Goal: Check status: Check status

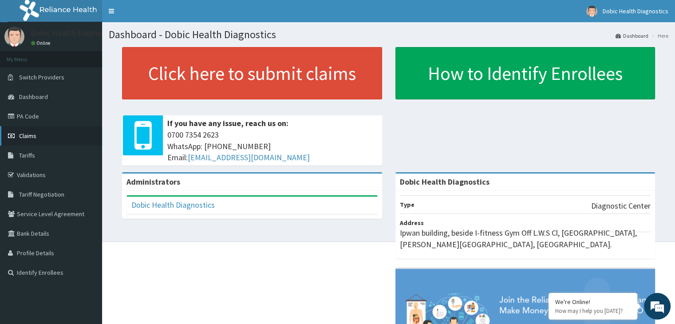
click at [44, 137] on link "Claims" at bounding box center [51, 136] width 102 height 20
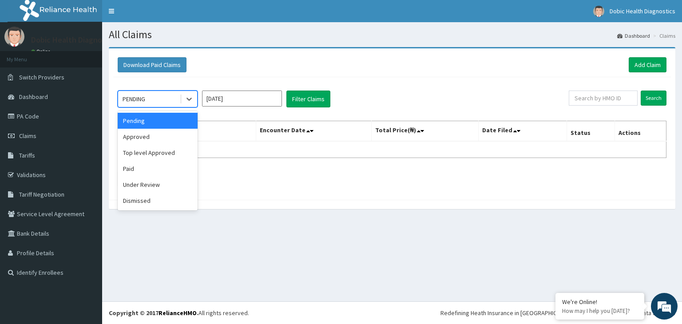
click at [144, 100] on div "PENDING" at bounding box center [133, 99] width 23 height 9
click at [142, 121] on div "Pending" at bounding box center [158, 121] width 80 height 16
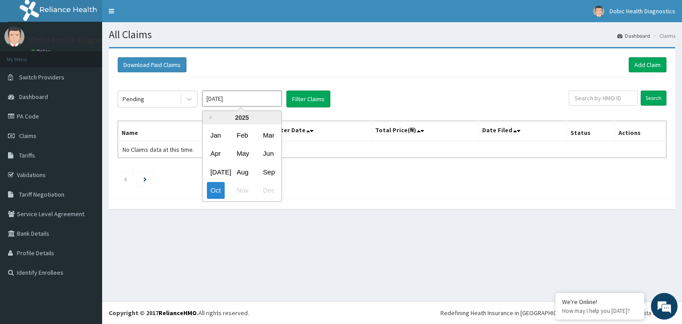
click at [252, 99] on input "Oct 2025" at bounding box center [242, 99] width 80 height 16
click at [271, 170] on div "Sep" at bounding box center [268, 172] width 18 height 16
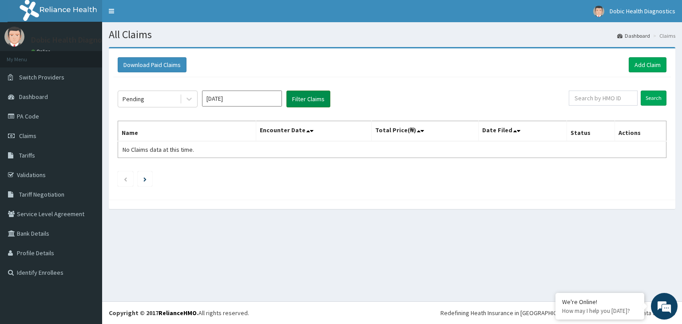
click at [307, 95] on button "Filter Claims" at bounding box center [308, 99] width 44 height 17
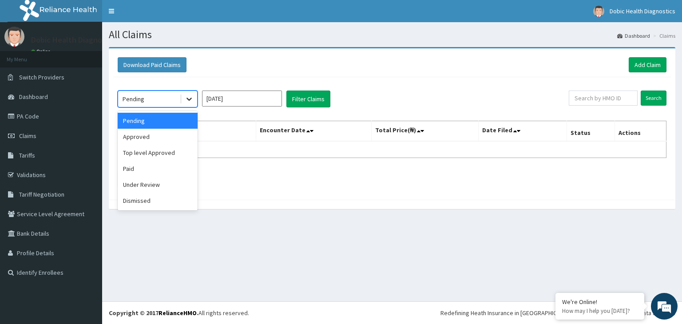
click at [189, 98] on icon at bounding box center [189, 99] width 9 height 9
click at [153, 137] on div "Approved" at bounding box center [158, 137] width 80 height 16
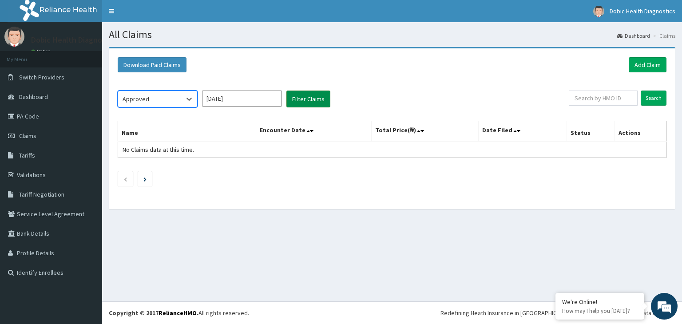
click at [311, 98] on button "Filter Claims" at bounding box center [308, 99] width 44 height 17
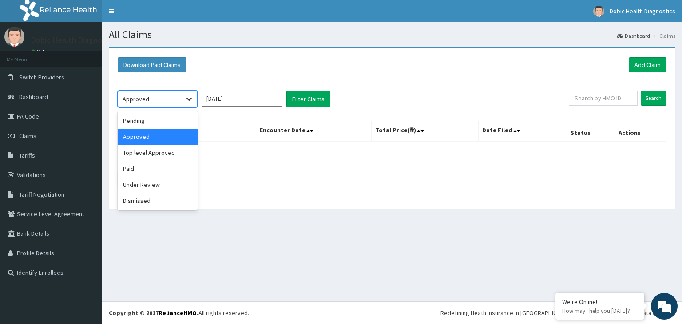
click at [192, 96] on icon at bounding box center [189, 99] width 9 height 9
click at [159, 168] on div "Paid" at bounding box center [158, 169] width 80 height 16
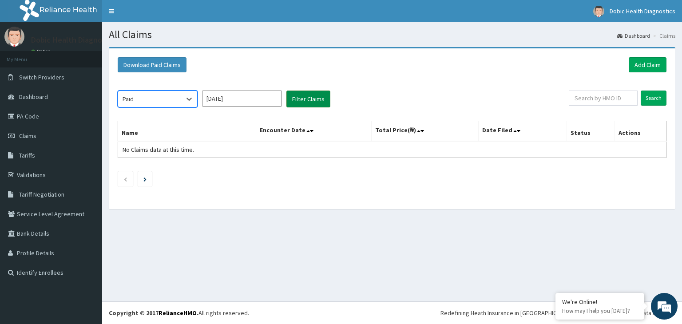
click at [310, 100] on button "Filter Claims" at bounding box center [308, 99] width 44 height 17
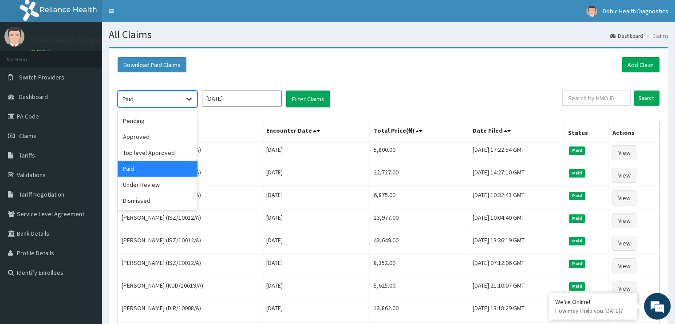
click at [187, 98] on icon at bounding box center [188, 99] width 5 height 3
click at [166, 184] on div "Under Review" at bounding box center [158, 185] width 80 height 16
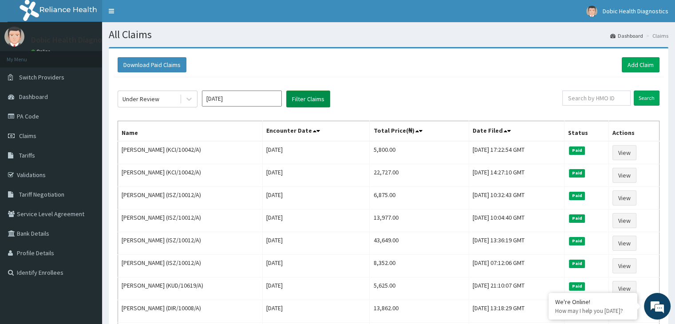
click at [309, 99] on button "Filter Claims" at bounding box center [308, 99] width 44 height 17
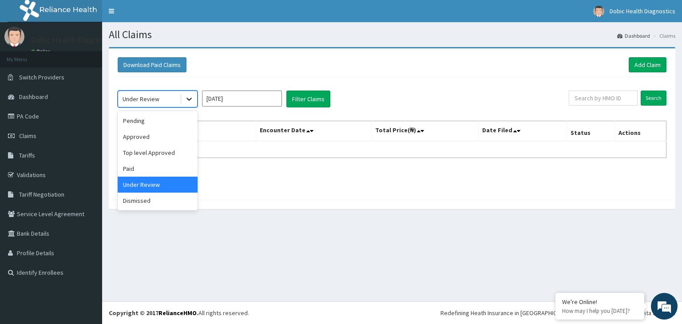
click at [190, 97] on icon at bounding box center [189, 99] width 9 height 9
click at [165, 119] on div "Pending" at bounding box center [158, 121] width 80 height 16
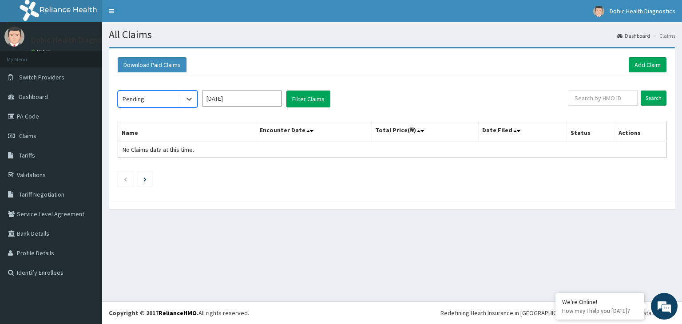
click at [240, 102] on input "Sep 2025" at bounding box center [242, 99] width 80 height 16
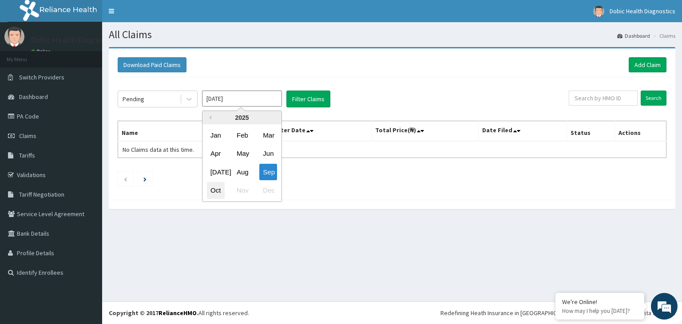
click at [218, 189] on div "Oct" at bounding box center [216, 190] width 18 height 16
type input "Oct 2025"
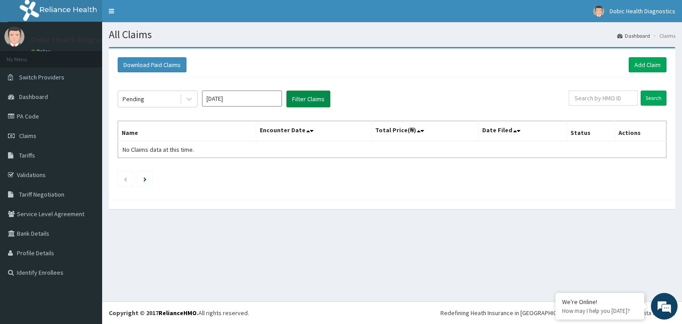
click at [310, 102] on button "Filter Claims" at bounding box center [308, 99] width 44 height 17
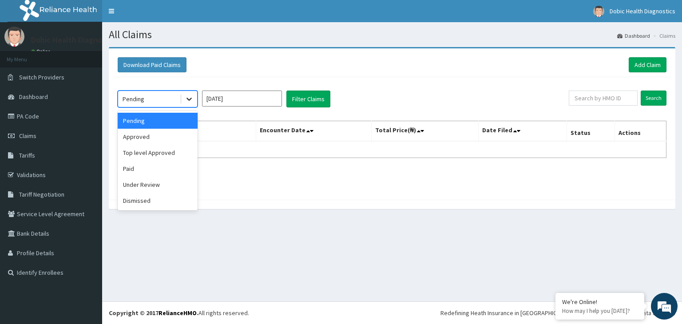
click at [188, 97] on icon at bounding box center [189, 99] width 9 height 9
click at [153, 136] on div "Approved" at bounding box center [158, 137] width 80 height 16
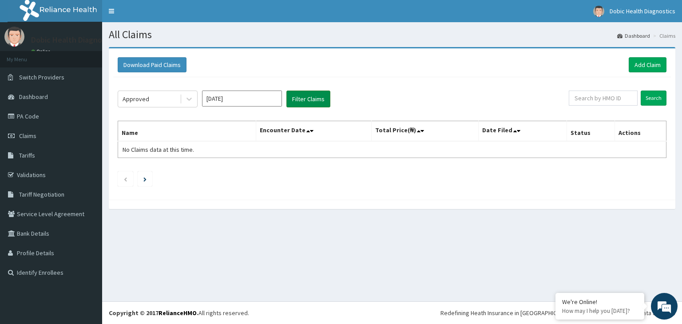
click at [304, 98] on button "Filter Claims" at bounding box center [308, 99] width 44 height 17
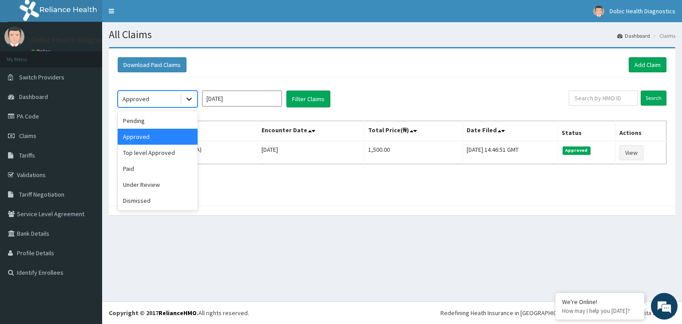
click at [187, 96] on icon at bounding box center [189, 99] width 9 height 9
click at [151, 166] on div "Paid" at bounding box center [158, 169] width 80 height 16
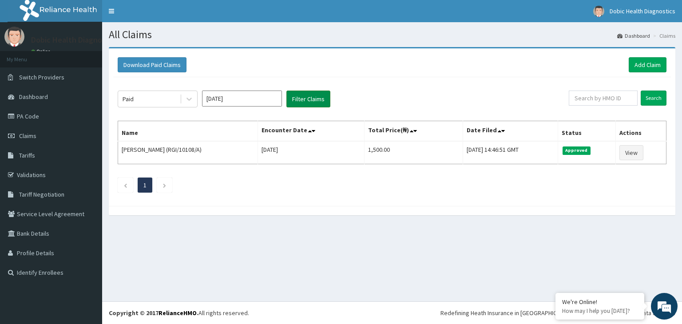
click at [301, 98] on button "Filter Claims" at bounding box center [308, 99] width 44 height 17
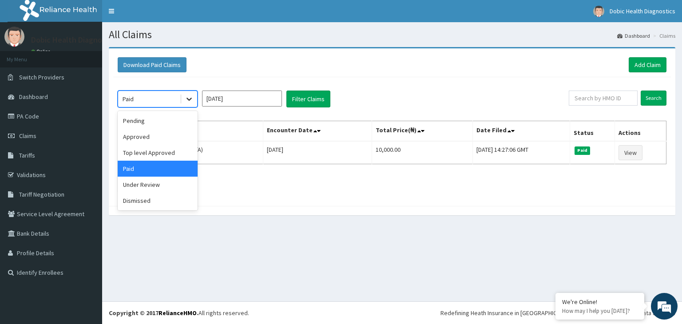
click at [189, 95] on icon at bounding box center [189, 99] width 9 height 9
click at [151, 187] on div "Under Review" at bounding box center [158, 185] width 80 height 16
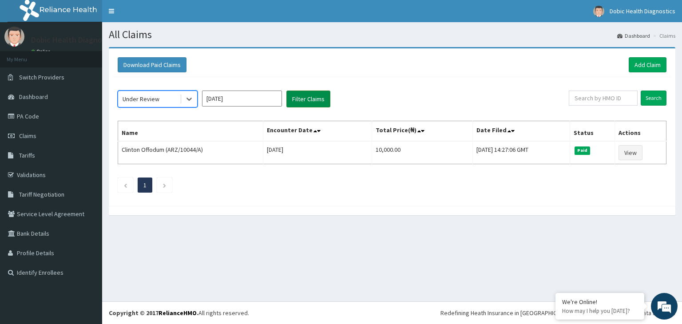
click at [321, 98] on button "Filter Claims" at bounding box center [308, 99] width 44 height 17
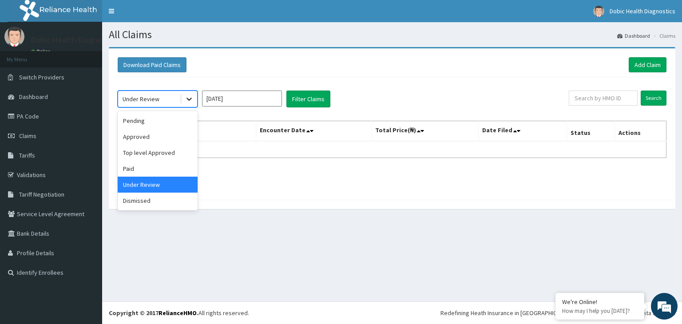
click at [190, 97] on icon at bounding box center [189, 99] width 9 height 9
click at [150, 200] on div "Dismissed" at bounding box center [158, 201] width 80 height 16
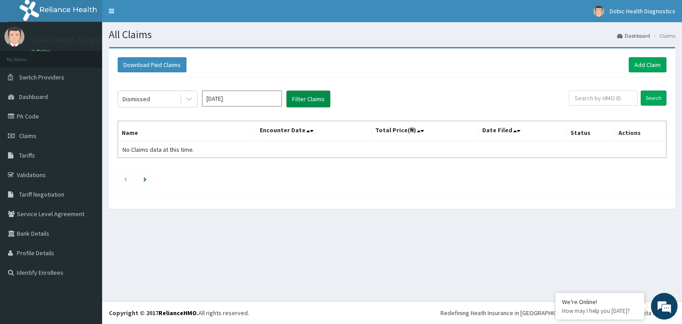
click at [309, 100] on button "Filter Claims" at bounding box center [308, 99] width 44 height 17
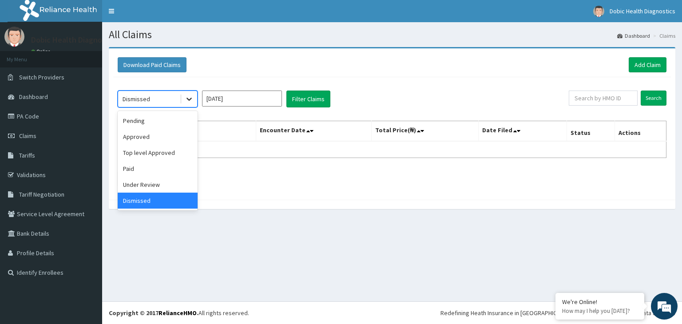
click at [192, 96] on icon at bounding box center [189, 99] width 9 height 9
click at [132, 168] on div "Paid" at bounding box center [158, 169] width 80 height 16
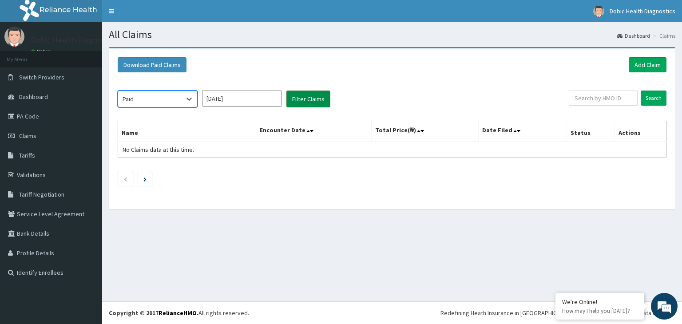
click at [309, 99] on button "Filter Claims" at bounding box center [308, 99] width 44 height 17
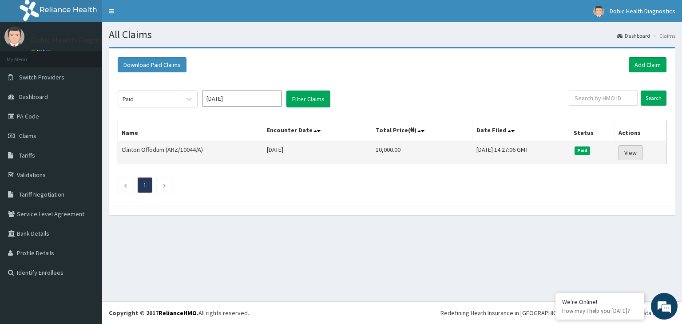
click at [637, 150] on link "View" at bounding box center [630, 152] width 24 height 15
